Goal: Task Accomplishment & Management: Manage account settings

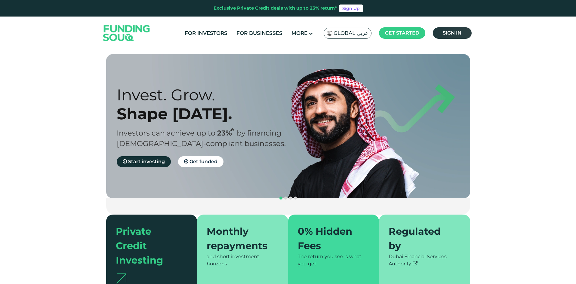
click at [454, 31] on span "Sign in" at bounding box center [451, 33] width 19 height 6
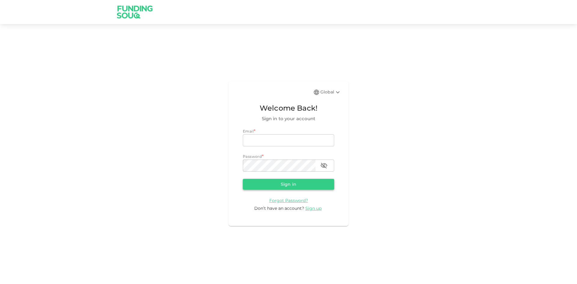
type input "[EMAIL_ADDRESS][DOMAIN_NAME]"
click at [277, 180] on button "Sign in" at bounding box center [288, 184] width 91 height 11
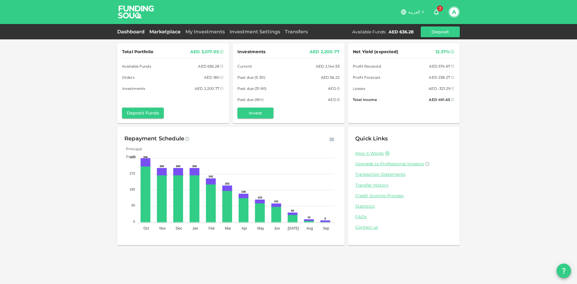
click at [168, 31] on link "Marketplace" at bounding box center [165, 32] width 36 height 6
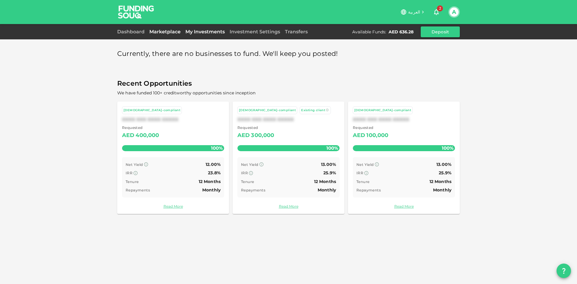
click at [197, 30] on link "My Investments" at bounding box center [205, 32] width 44 height 6
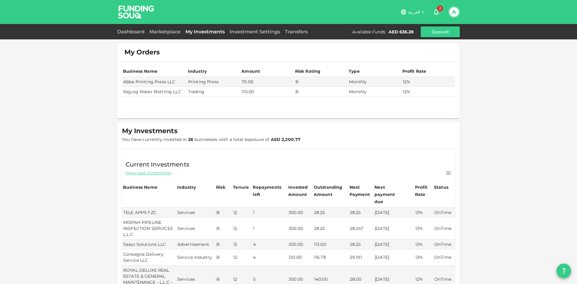
click at [153, 27] on div "Dashboard Marketplace My Investments Investment Settings Transfers Available Fu…" at bounding box center [288, 31] width 343 height 11
click at [154, 31] on link "Marketplace" at bounding box center [165, 32] width 36 height 6
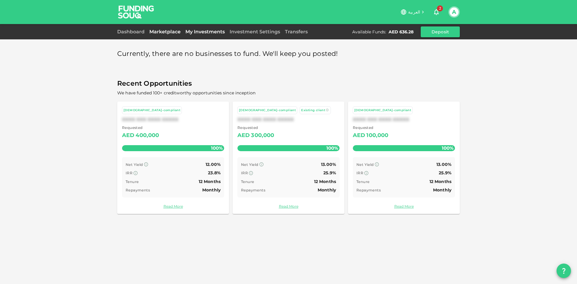
click at [192, 30] on link "My Investments" at bounding box center [205, 32] width 44 height 6
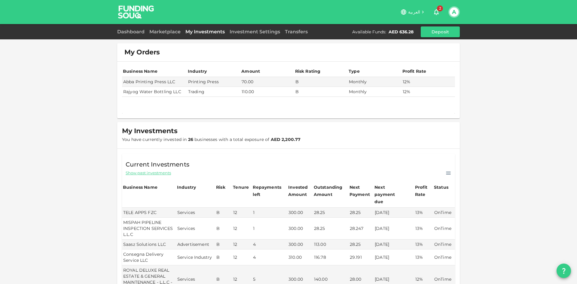
click at [434, 11] on icon "button" at bounding box center [436, 11] width 7 height 7
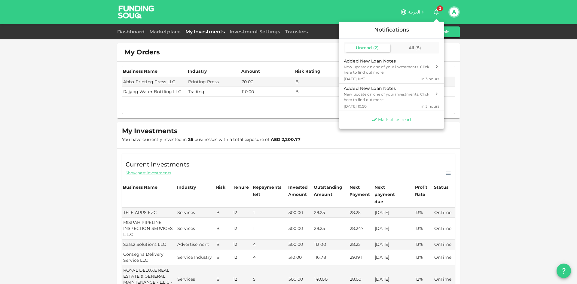
click at [382, 120] on span "Mark all as read" at bounding box center [394, 120] width 33 height 6
click at [437, 14] on div at bounding box center [288, 142] width 577 height 284
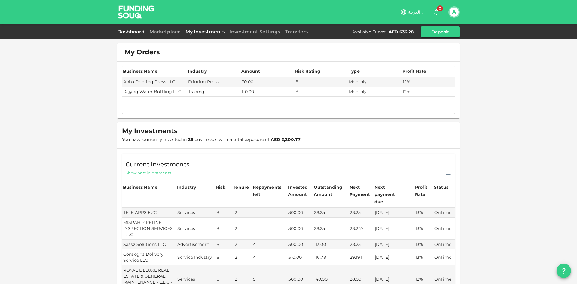
click at [141, 34] on link "Dashboard" at bounding box center [132, 32] width 30 height 6
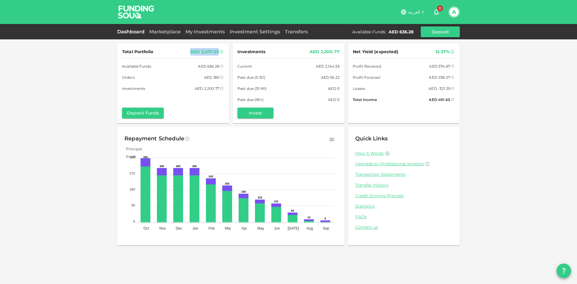
drag, startPoint x: 201, startPoint y: 54, endPoint x: 225, endPoint y: 53, distance: 24.1
click at [225, 53] on div "Total Portfolio AED 3,017.05 Formula: Total portfolio (=) Available fund (+) Or…" at bounding box center [173, 83] width 112 height 80
click at [225, 53] on div "Total Portfolio AED 3,017.05 Available Funds AED 636.28 Orders AED 180 Investme…" at bounding box center [173, 83] width 112 height 80
click at [173, 32] on link "Marketplace" at bounding box center [165, 32] width 36 height 6
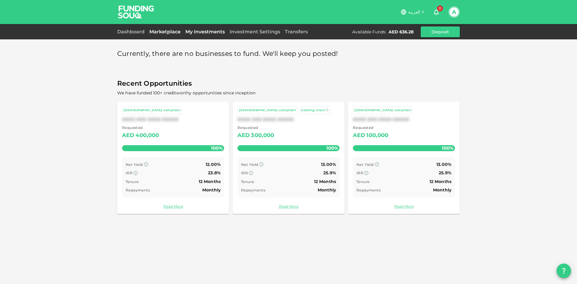
click at [203, 33] on link "My Investments" at bounding box center [205, 32] width 44 height 6
